Goal: Find specific page/section: Find specific page/section

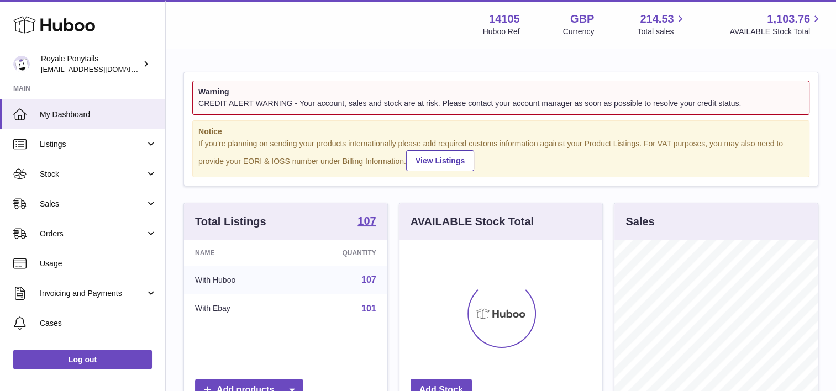
scroll to position [172, 203]
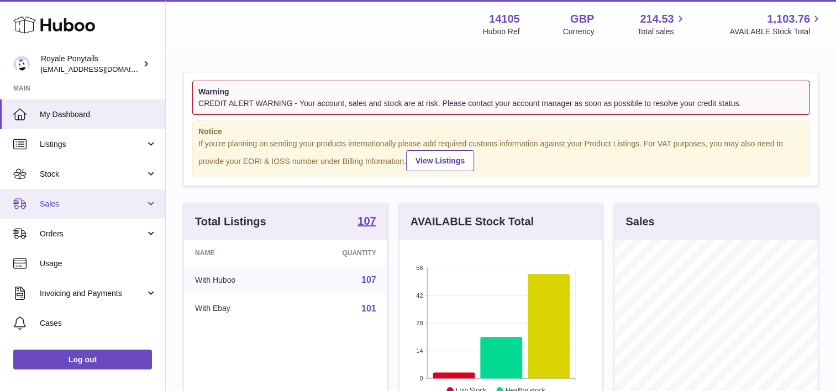
click at [105, 200] on span "Sales" at bounding box center [93, 204] width 106 height 11
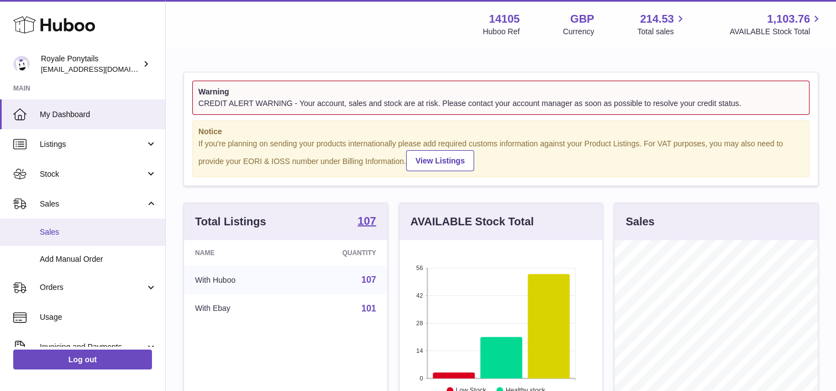
click at [98, 229] on span "Sales" at bounding box center [98, 232] width 117 height 11
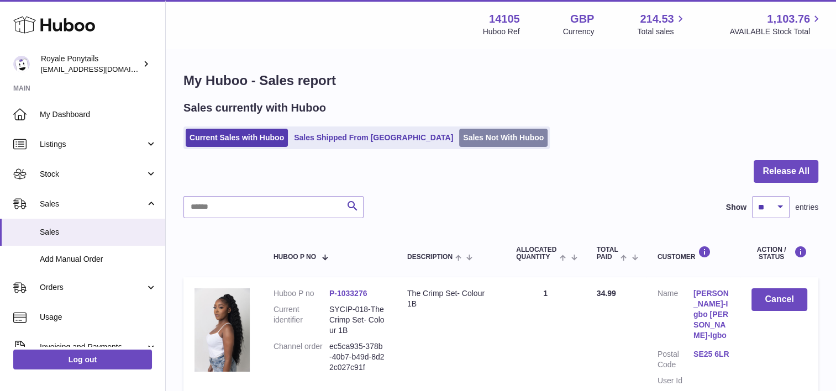
click at [459, 136] on link "Sales Not With Huboo" at bounding box center [503, 138] width 88 height 18
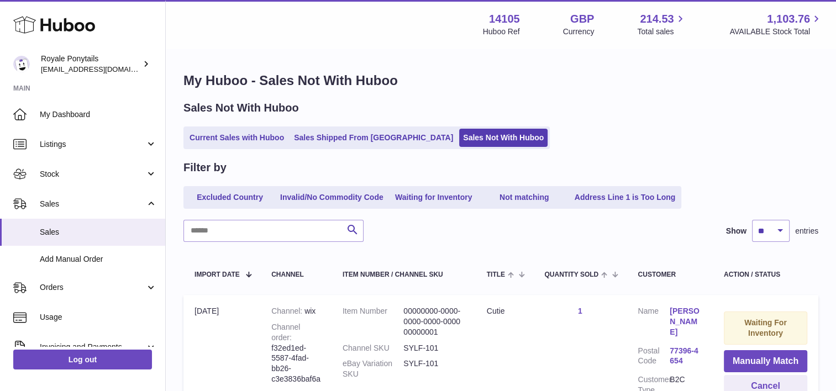
scroll to position [116, 0]
